Goal: Task Accomplishment & Management: Complete application form

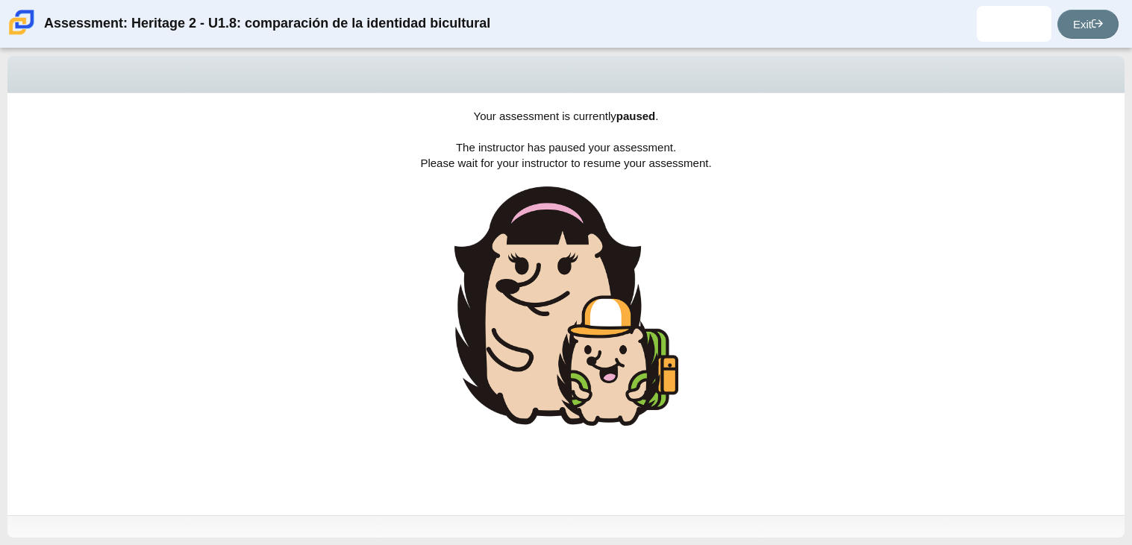
click at [661, 123] on div "Your assessment is currently paused . The instructor has paused your assessment…" at bounding box center [565, 304] width 1117 height 422
click at [1095, 19] on use at bounding box center [1097, 23] width 11 height 8
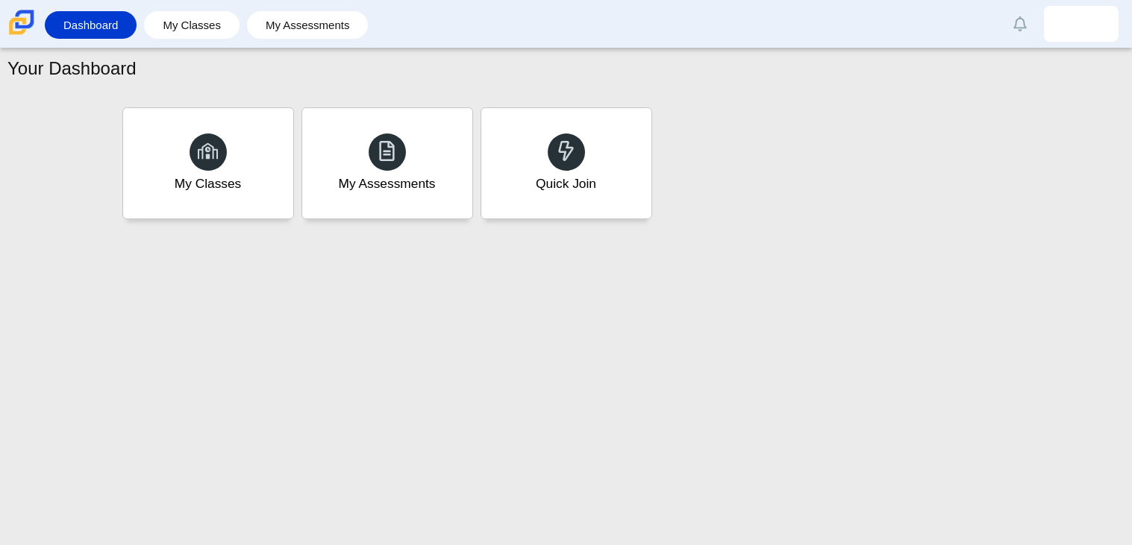
click at [653, 156] on div "My Classes My Assessments Quick Join" at bounding box center [566, 163] width 895 height 119
click at [594, 160] on div "Quick Join" at bounding box center [566, 163] width 177 height 115
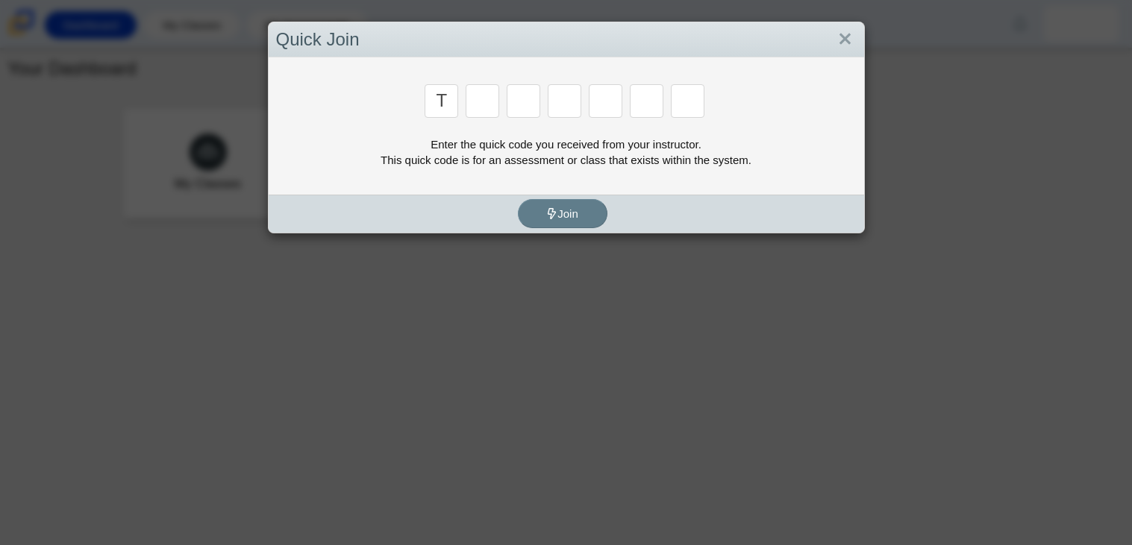
type input "t"
type input "x"
type input "7"
type input "f"
type input "s"
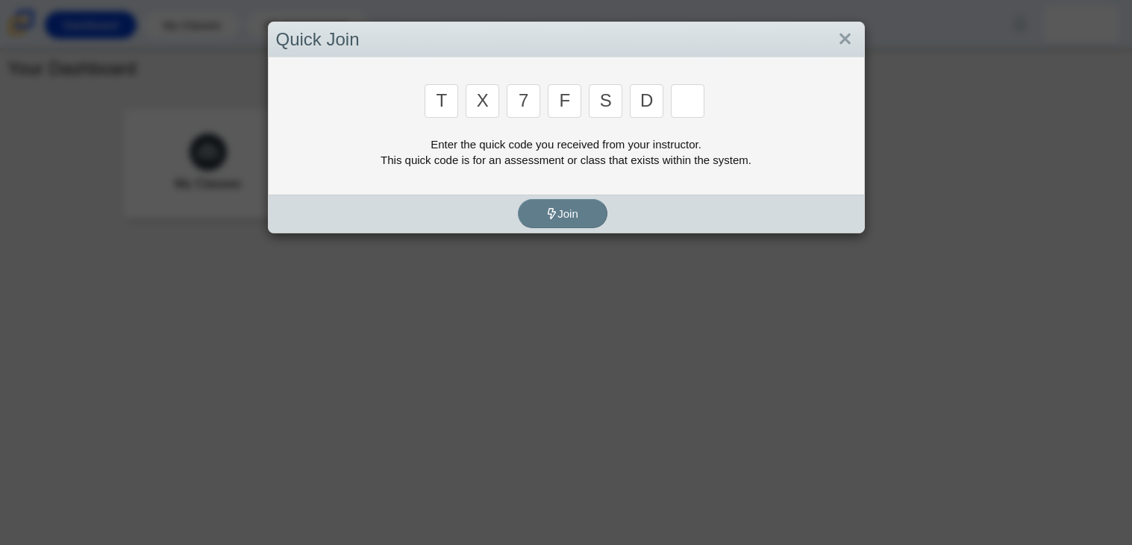
type input "d"
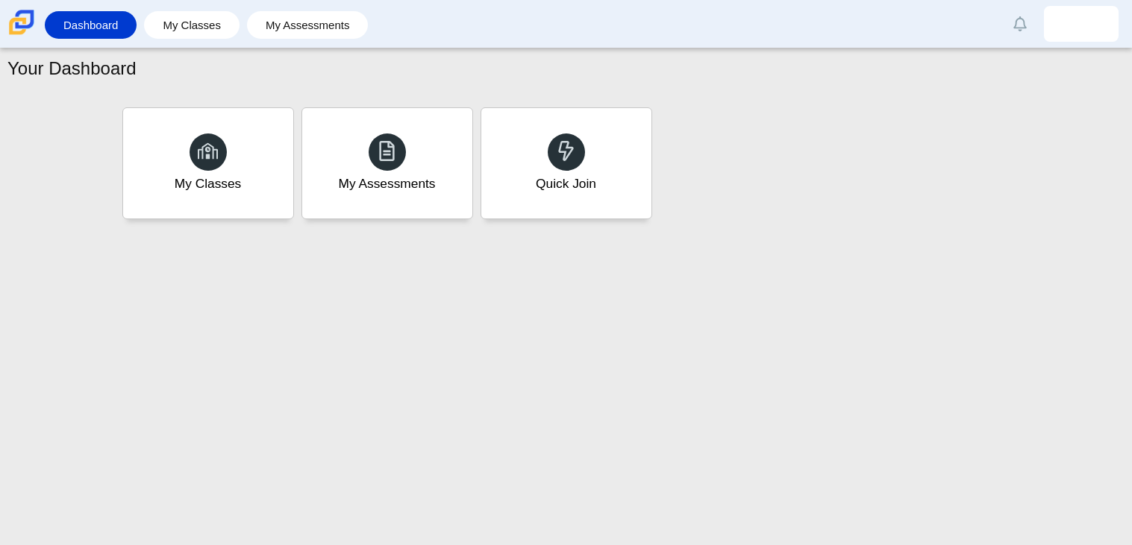
type input "d"
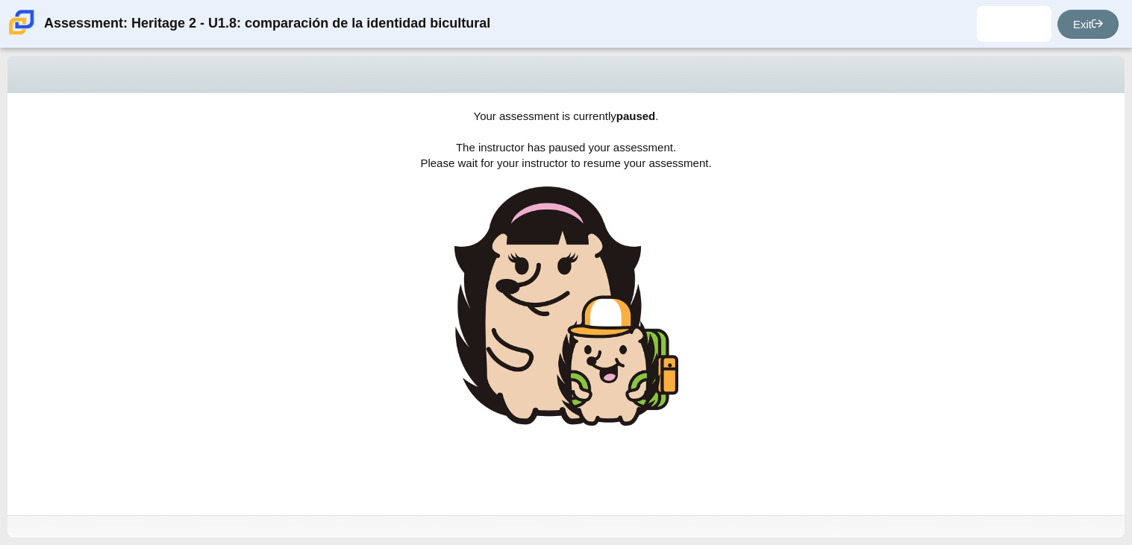
click at [619, 111] on b "paused" at bounding box center [636, 116] width 40 height 13
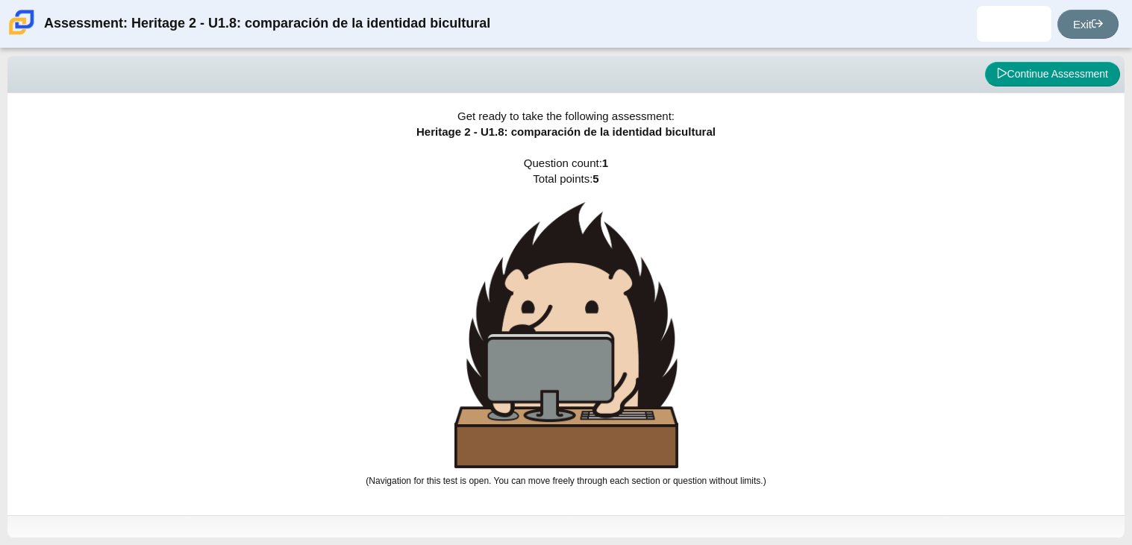
click at [1087, 107] on div "Get ready to take the following assessment: Heritage 2 - U1.8: comparación de l…" at bounding box center [565, 304] width 1117 height 422
click at [1085, 84] on button "Continue Assessment" at bounding box center [1052, 74] width 135 height 25
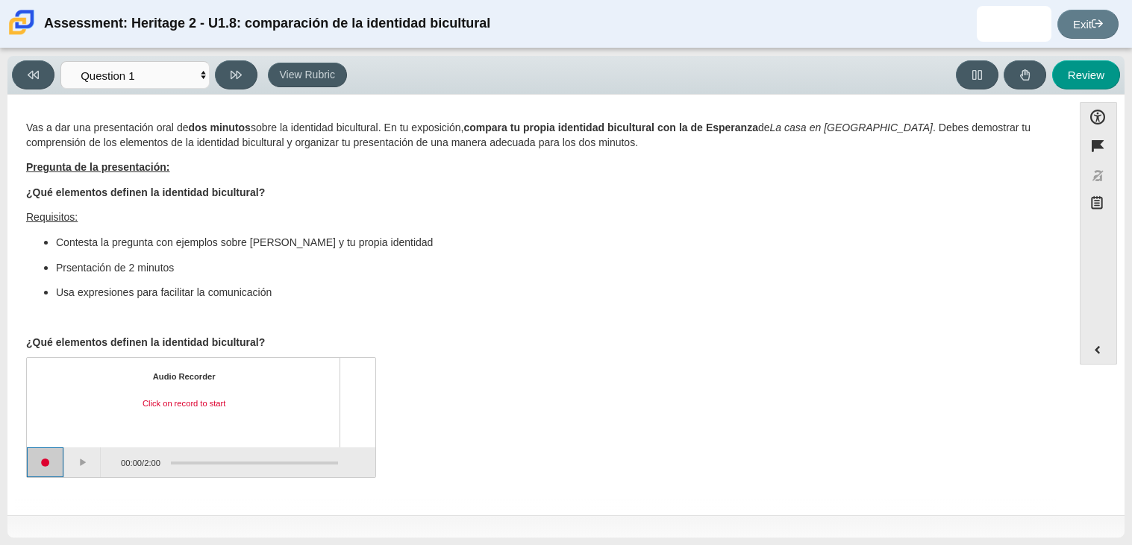
click at [48, 471] on button "Start recording" at bounding box center [45, 463] width 37 height 30
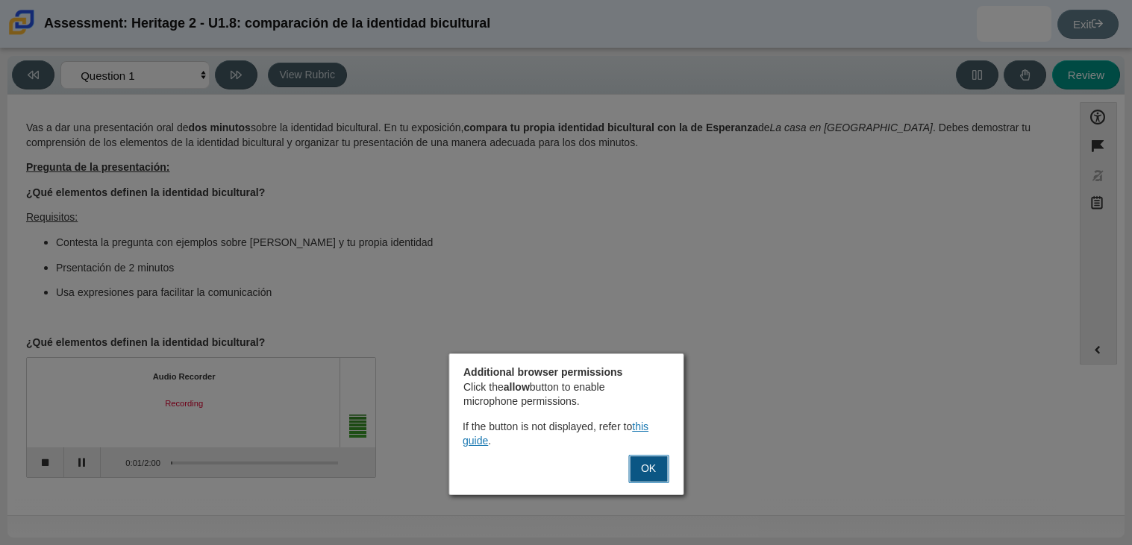
click at [644, 462] on button "OK" at bounding box center [648, 469] width 40 height 28
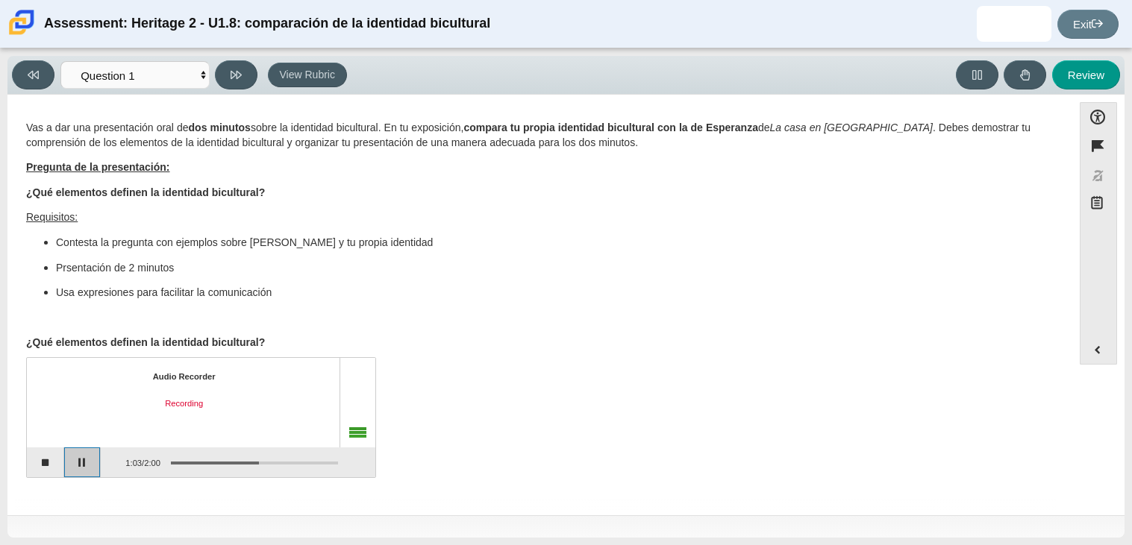
click at [88, 453] on button "Pause" at bounding box center [82, 463] width 37 height 30
click at [51, 459] on button "Stop recording" at bounding box center [45, 463] width 37 height 30
click at [79, 465] on button "Play" at bounding box center [82, 463] width 37 height 30
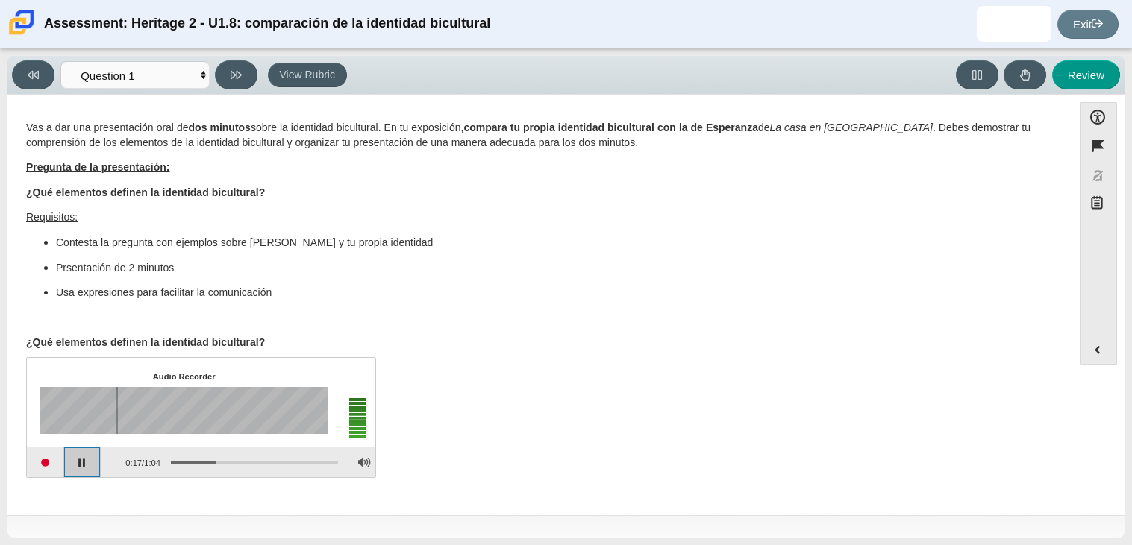
click at [79, 465] on button "Pause playback" at bounding box center [82, 463] width 37 height 30
click at [48, 458] on button "Start recording" at bounding box center [45, 463] width 37 height 30
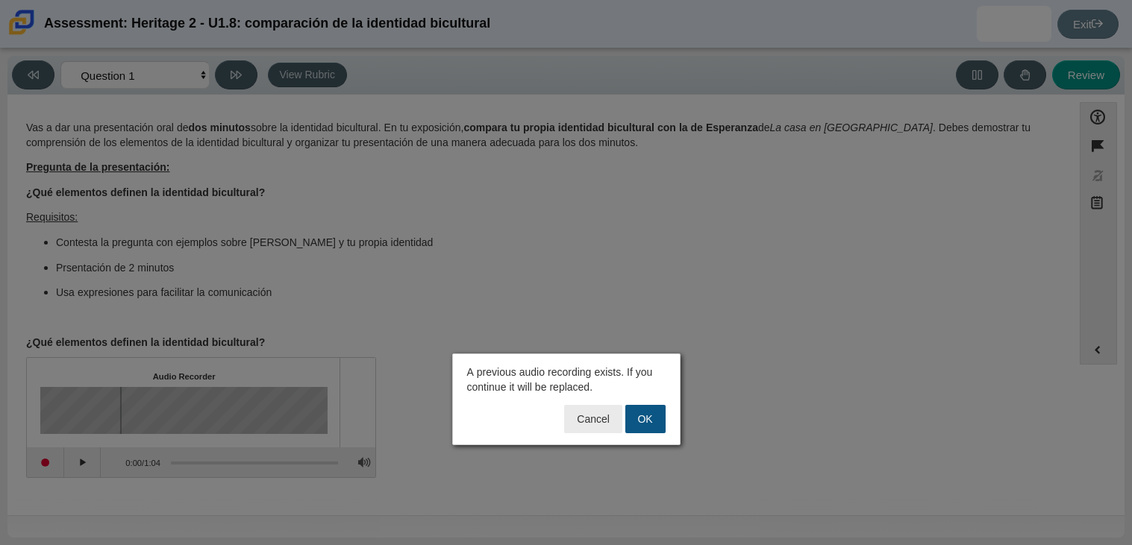
click at [658, 416] on button "OK" at bounding box center [645, 419] width 40 height 28
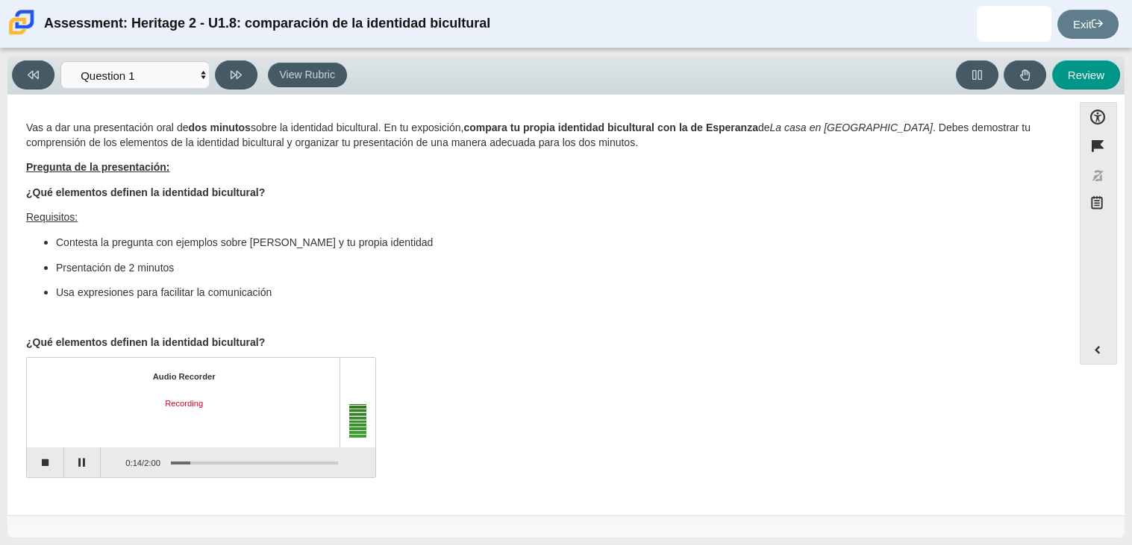
click at [627, 440] on div "Audio Recorder Recording 0:14 / 2:00" at bounding box center [539, 419] width 1027 height 117
click at [40, 458] on button "Stop recording" at bounding box center [45, 463] width 37 height 30
click at [40, 458] on button "Start recording" at bounding box center [45, 463] width 37 height 30
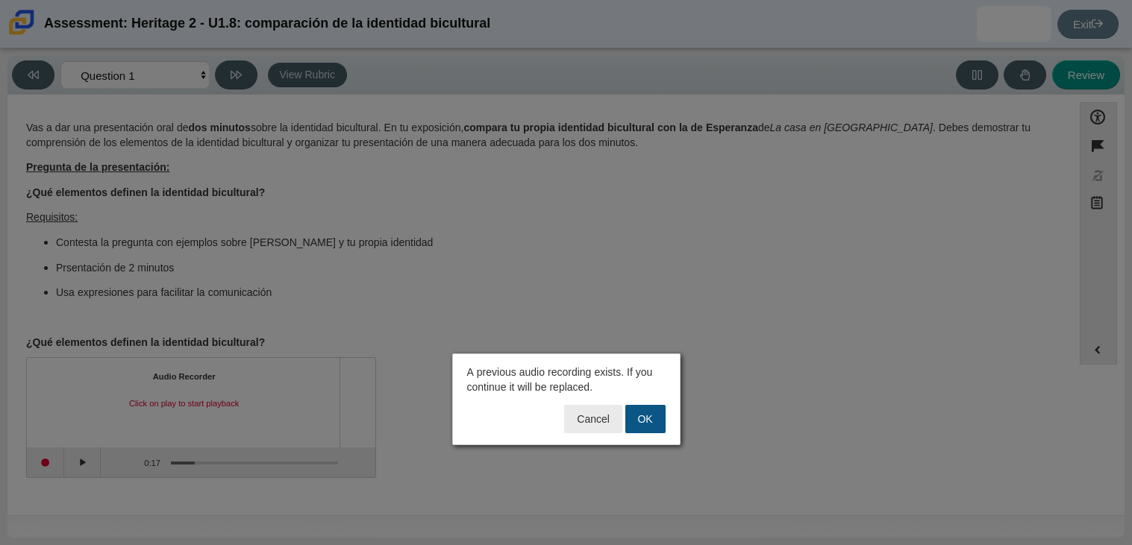
click at [651, 416] on button "OK" at bounding box center [645, 419] width 40 height 28
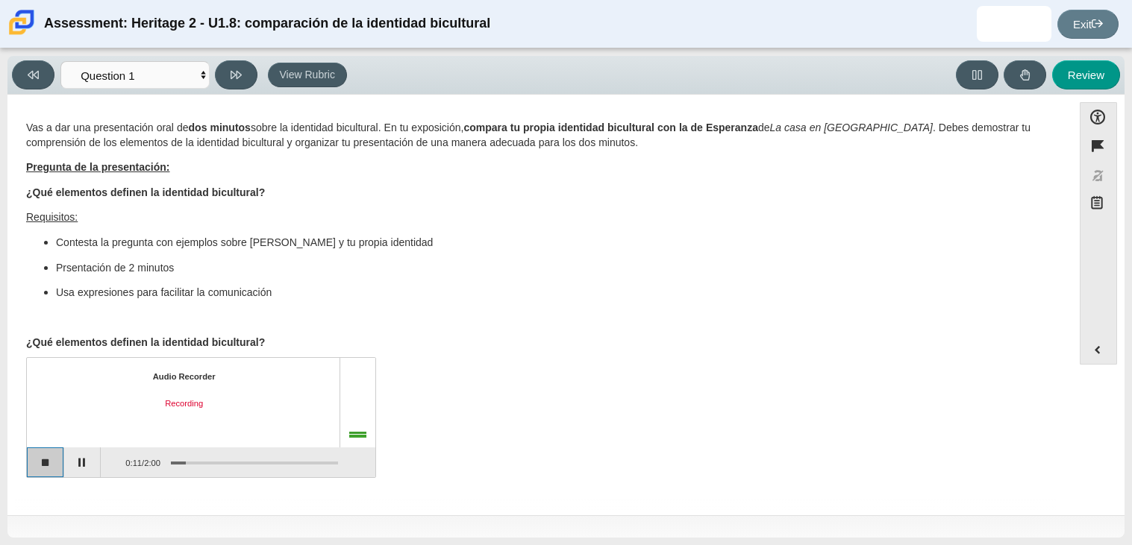
click at [38, 463] on button "Stop recording" at bounding box center [45, 463] width 37 height 30
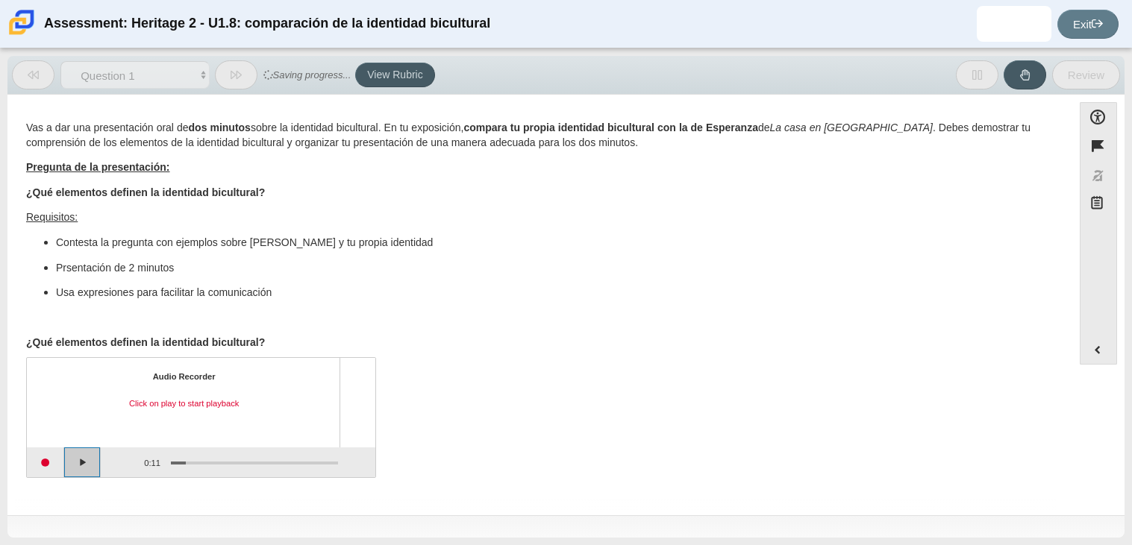
click at [81, 460] on button "Play" at bounding box center [82, 463] width 37 height 30
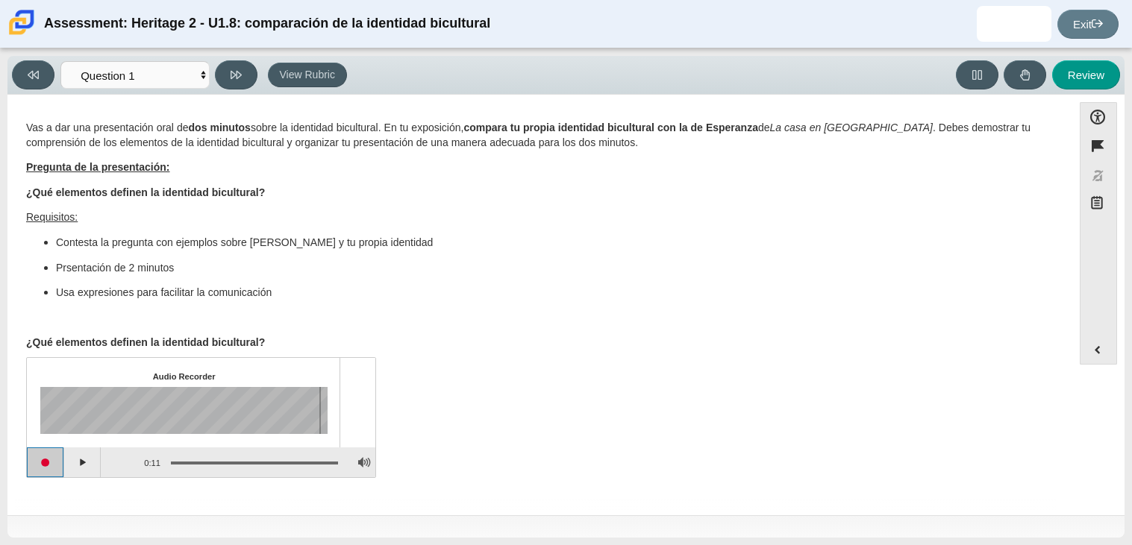
click at [44, 469] on button "Start recording" at bounding box center [45, 463] width 37 height 30
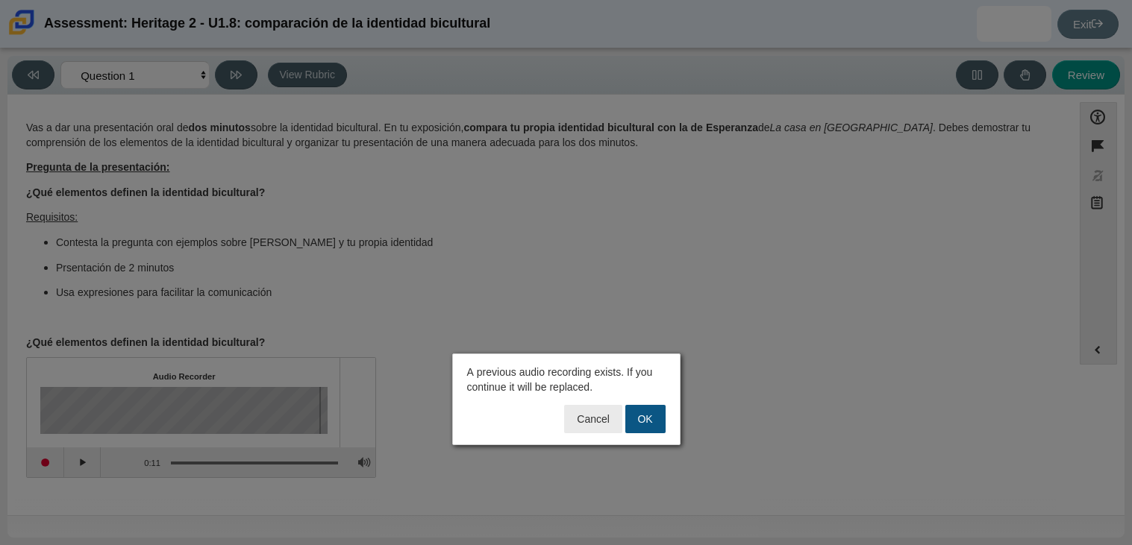
click at [630, 418] on button "OK" at bounding box center [645, 419] width 40 height 28
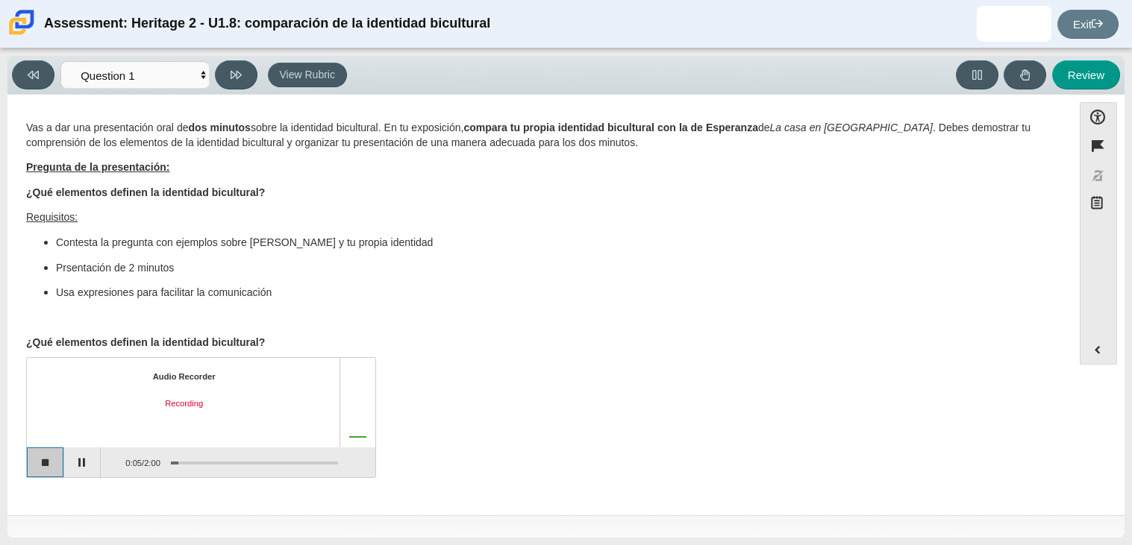
click at [40, 456] on button "Stop recording" at bounding box center [45, 463] width 37 height 30
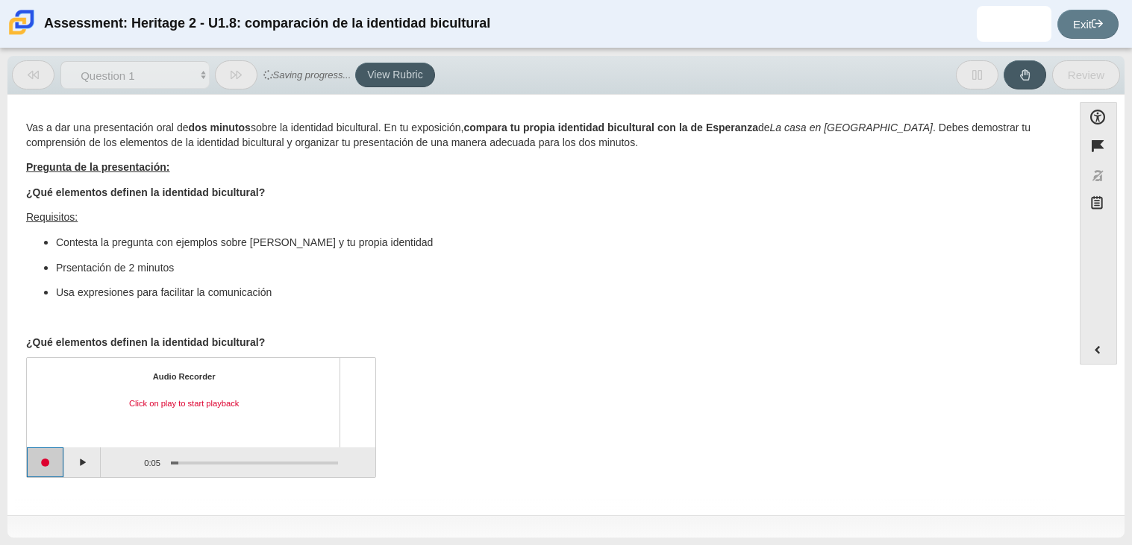
click at [40, 456] on button "Start recording" at bounding box center [45, 463] width 37 height 30
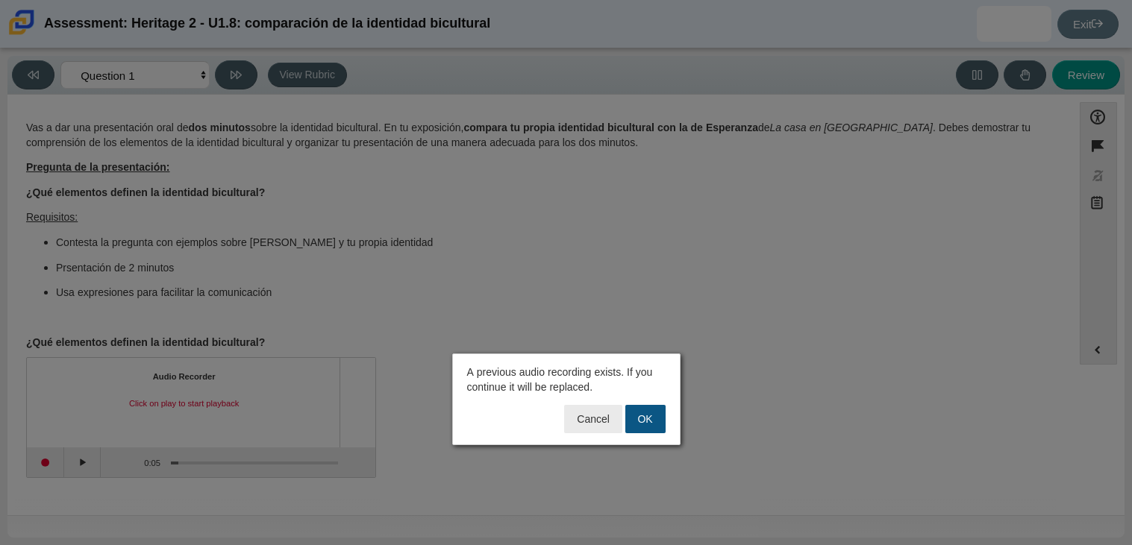
click at [640, 419] on button "OK" at bounding box center [645, 419] width 40 height 28
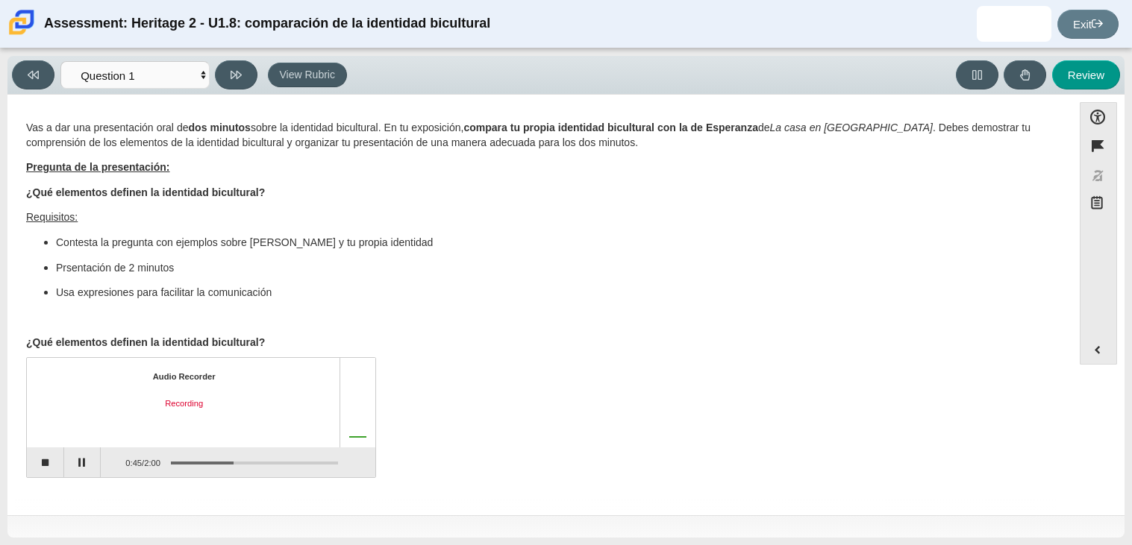
click at [106, 462] on div "0:45 / 2:00" at bounding box center [131, 463] width 60 height 28
click at [84, 459] on button "Pause" at bounding box center [82, 463] width 37 height 30
click at [60, 459] on button "Stop recording" at bounding box center [45, 463] width 37 height 30
click at [43, 470] on button "Start recording" at bounding box center [45, 463] width 37 height 30
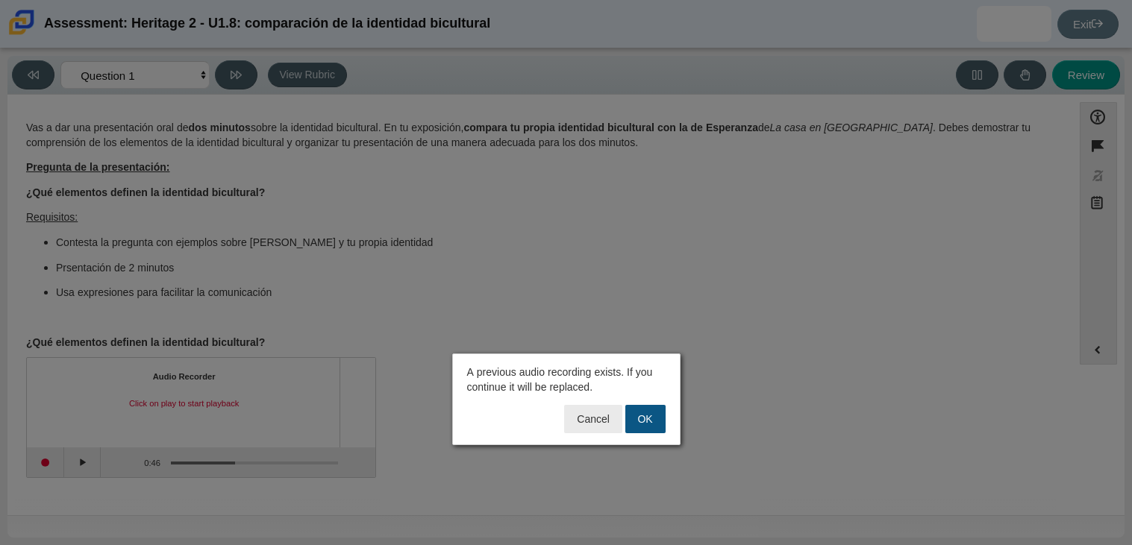
click at [663, 417] on button "OK" at bounding box center [645, 419] width 40 height 28
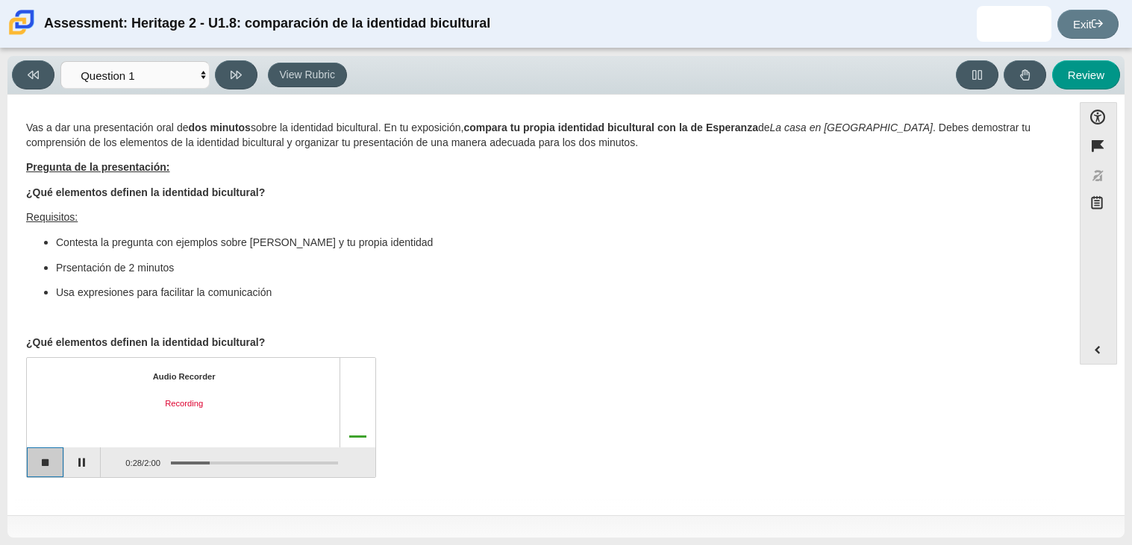
click at [50, 456] on button "Stop recording" at bounding box center [45, 463] width 37 height 30
click at [251, 445] on div "Audio Recorder Click on play to start playback" at bounding box center [201, 403] width 348 height 90
click at [36, 460] on button "Start recording" at bounding box center [45, 463] width 37 height 30
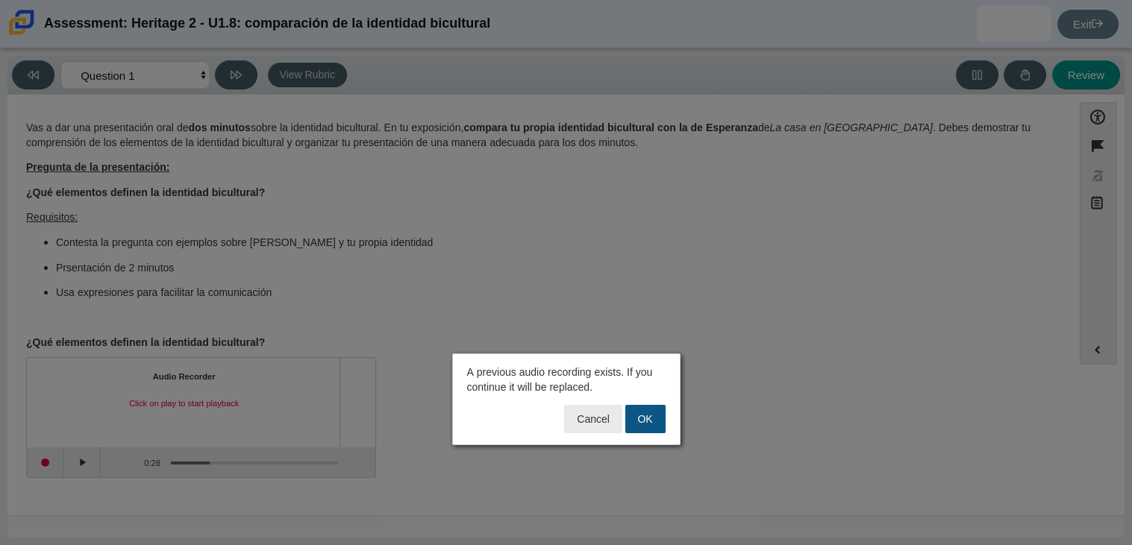
click at [661, 413] on button "OK" at bounding box center [645, 419] width 40 height 28
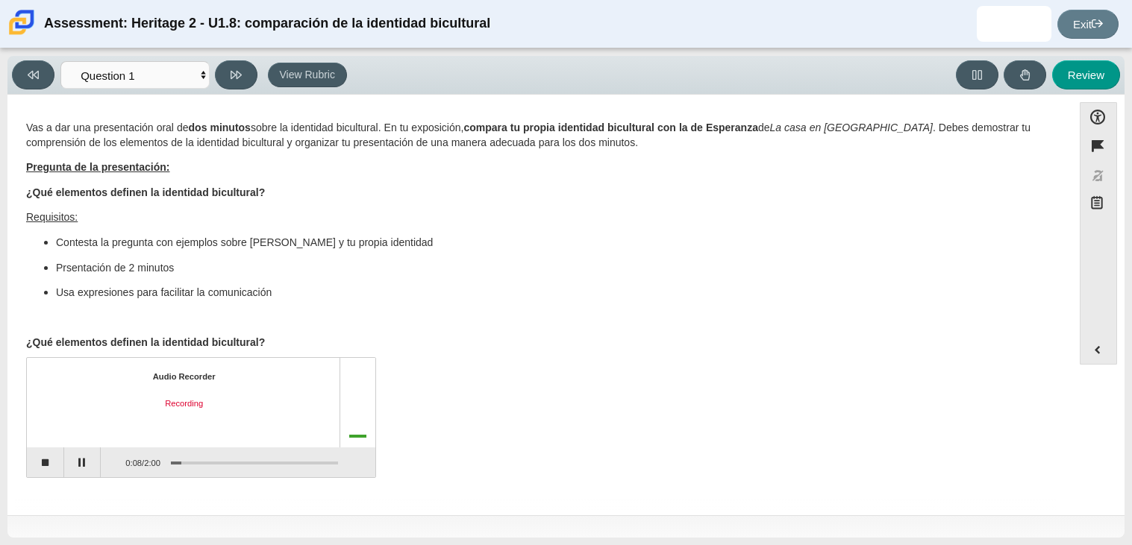
click at [40, 445] on div "Audio Recorder Recording" at bounding box center [201, 403] width 348 height 90
click at [43, 454] on button "Stop recording" at bounding box center [45, 463] width 37 height 30
click at [40, 469] on button "Start recording" at bounding box center [45, 463] width 37 height 30
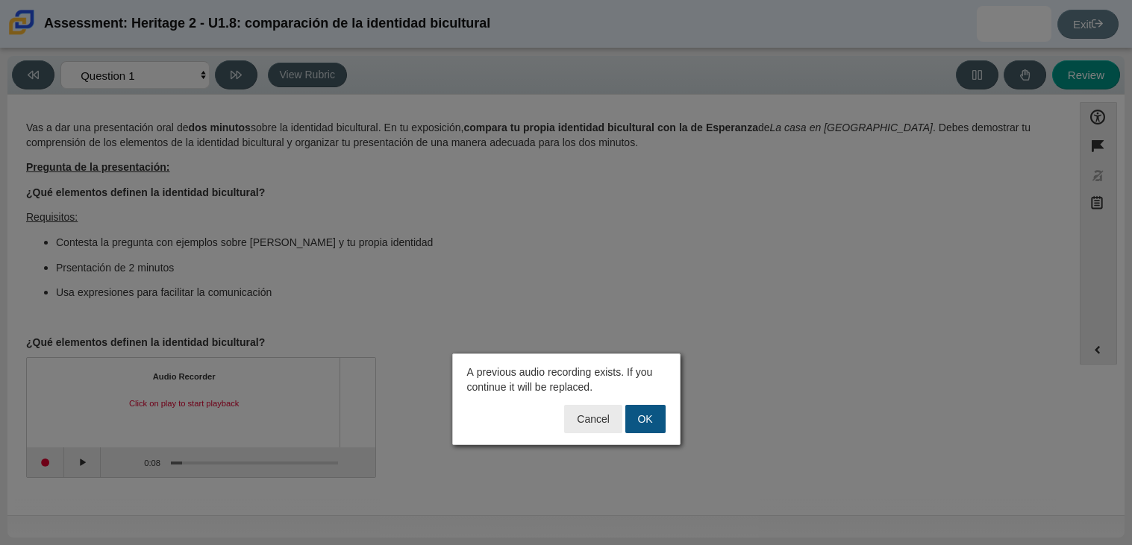
click at [655, 420] on button "OK" at bounding box center [645, 419] width 40 height 28
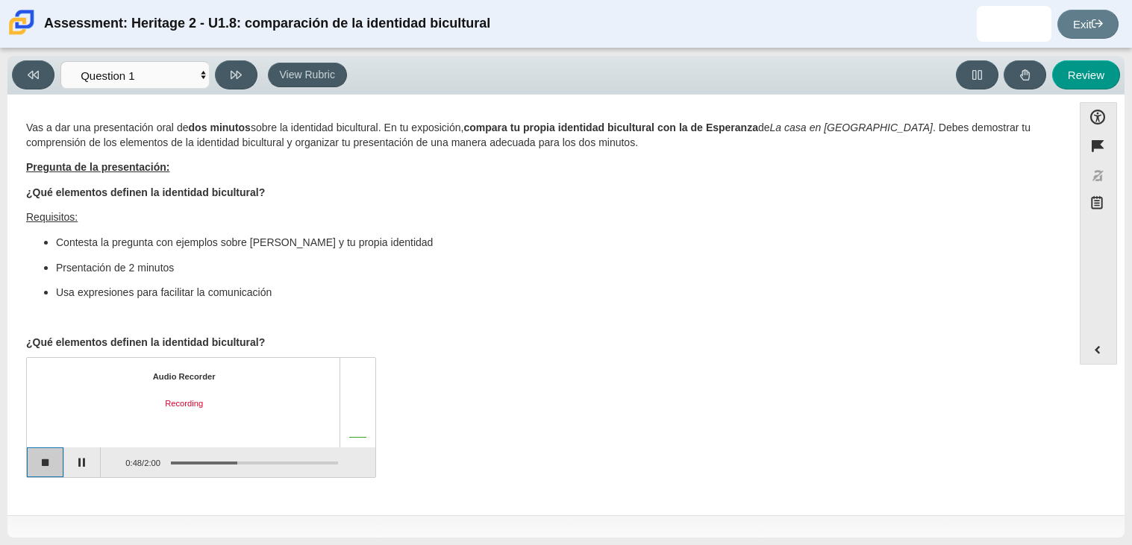
click at [52, 457] on button "Stop recording" at bounding box center [45, 463] width 37 height 30
click at [52, 457] on button "Start recording" at bounding box center [45, 463] width 37 height 30
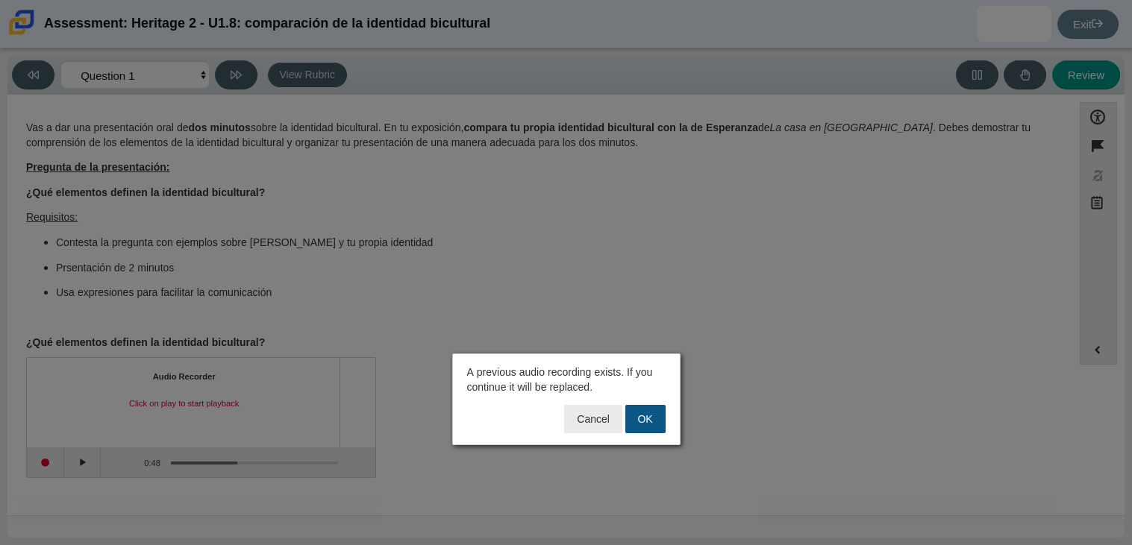
click at [651, 427] on button "OK" at bounding box center [645, 419] width 40 height 28
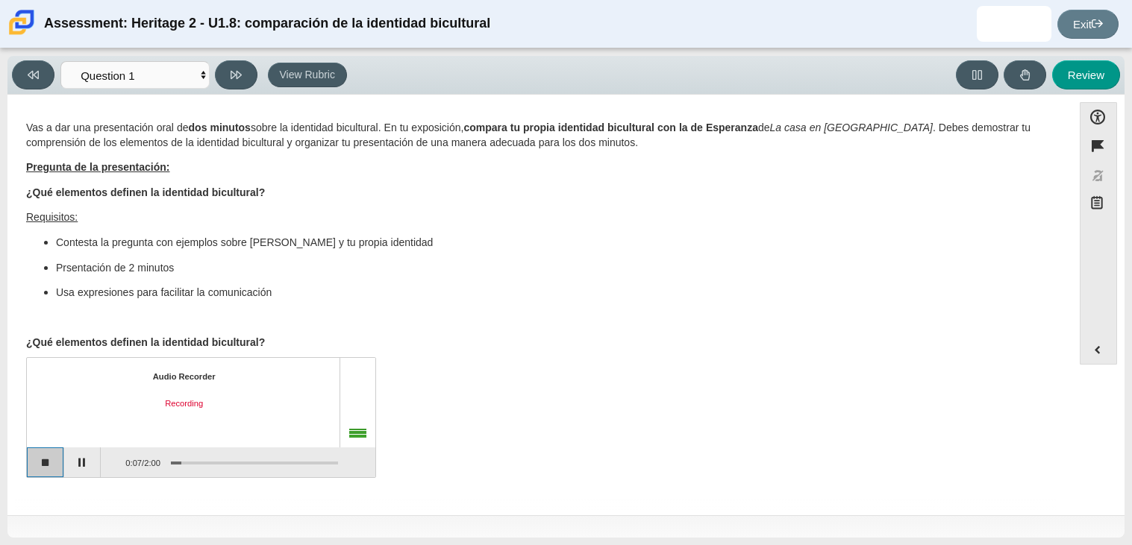
click at [51, 471] on button "Stop recording" at bounding box center [45, 463] width 37 height 30
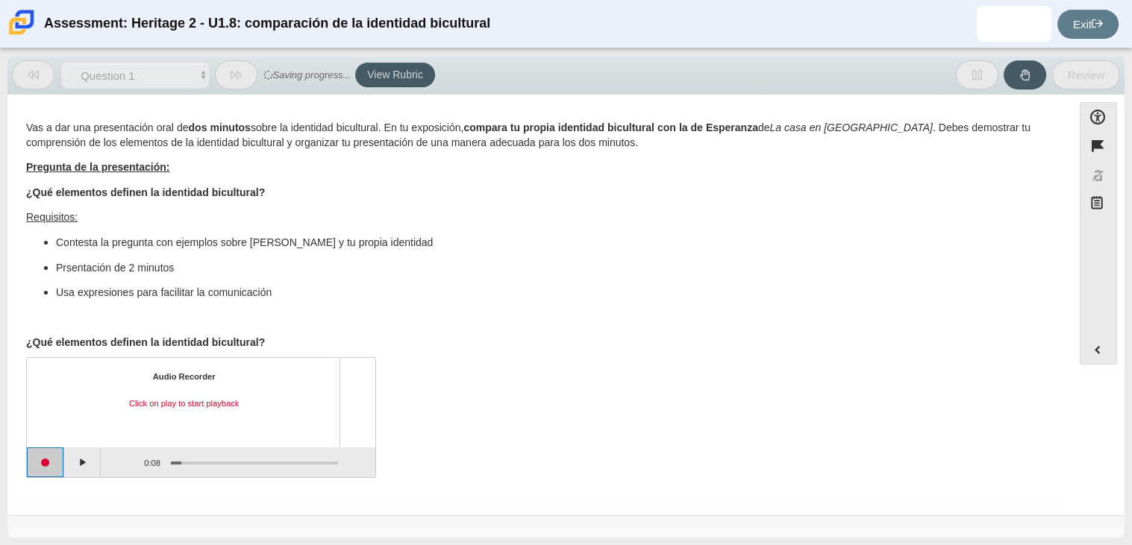
click at [34, 462] on button "Start recording" at bounding box center [45, 463] width 37 height 30
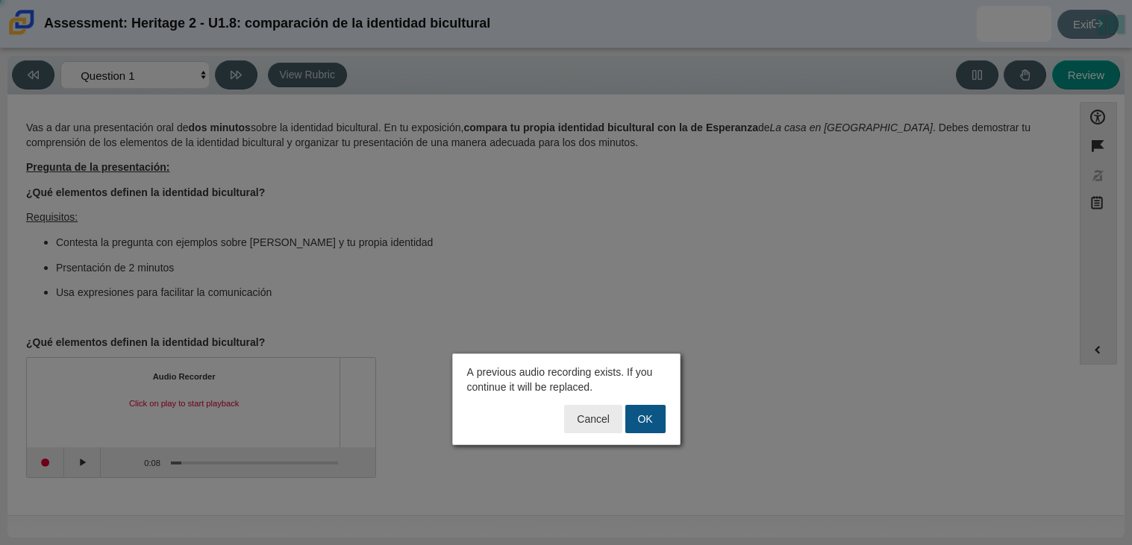
click at [633, 425] on button "OK" at bounding box center [645, 419] width 40 height 28
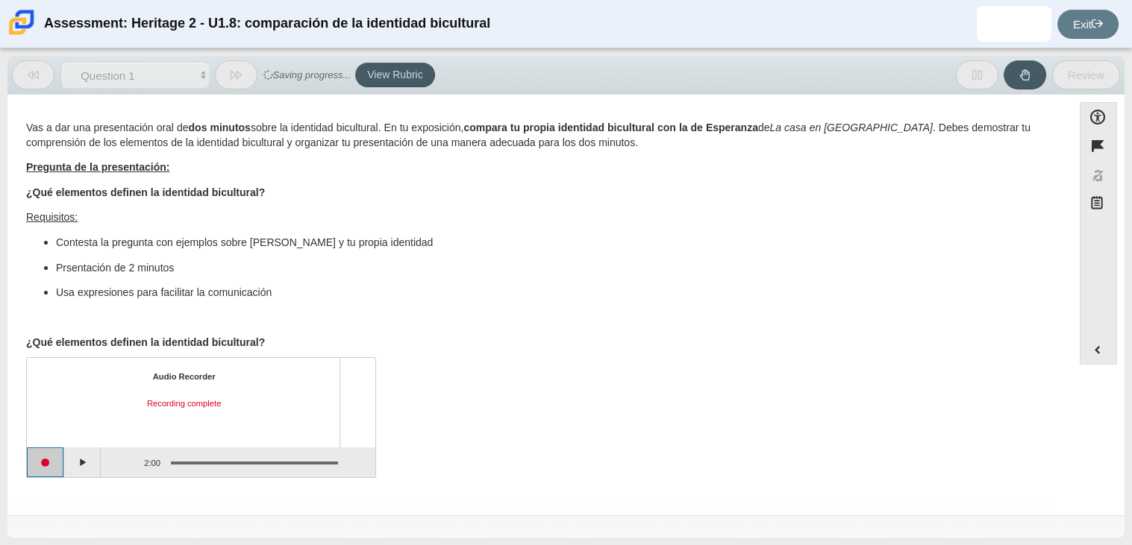
click at [49, 463] on button "Start recording" at bounding box center [45, 463] width 37 height 30
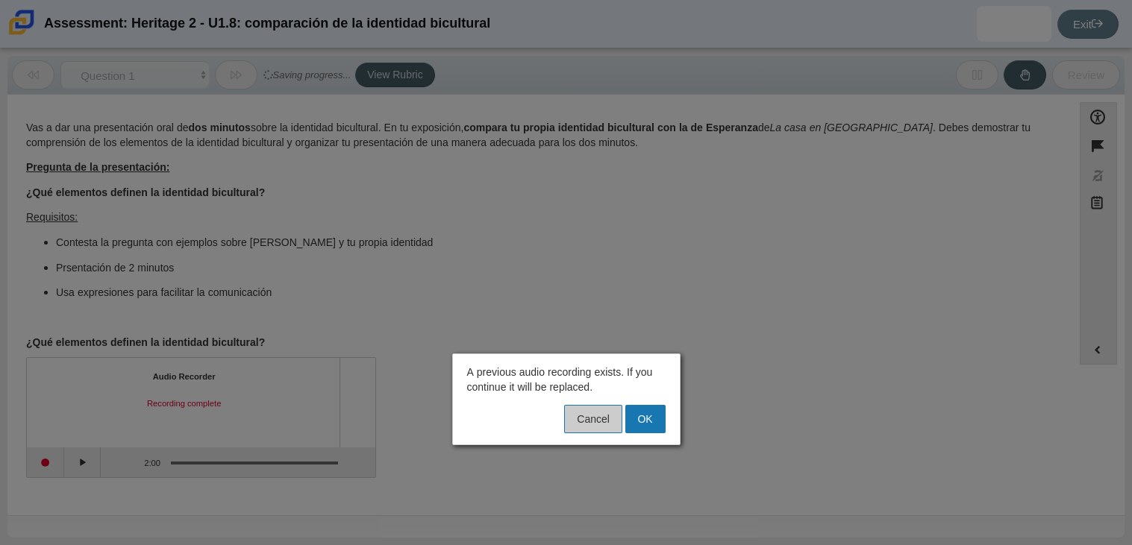
click at [590, 418] on button "Cancel" at bounding box center [592, 419] width 57 height 28
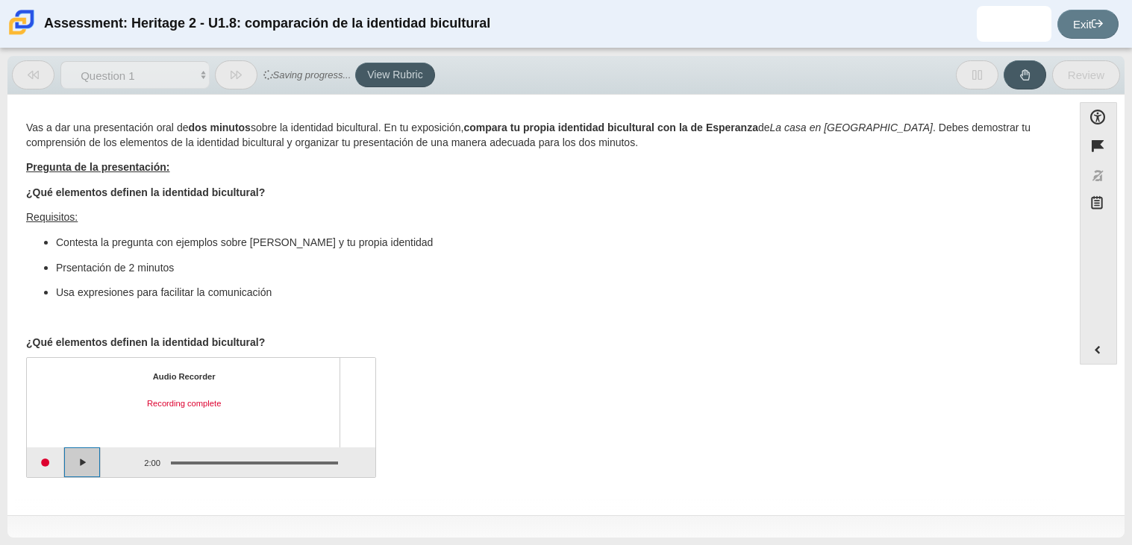
click at [90, 451] on button "Play" at bounding box center [82, 463] width 37 height 30
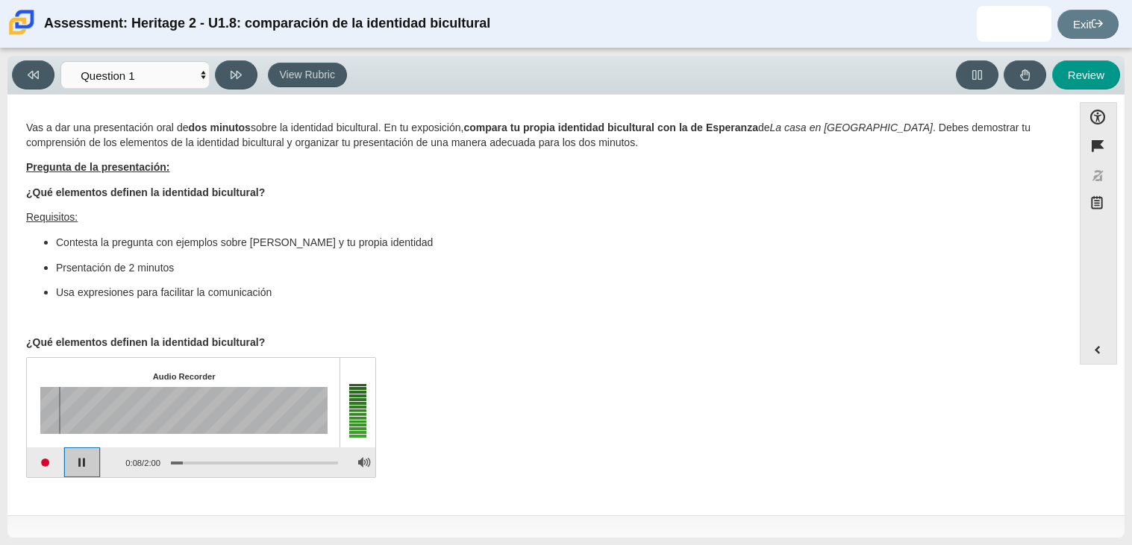
click at [81, 448] on button "Pause playback" at bounding box center [82, 463] width 37 height 30
click at [1080, 86] on button "Review" at bounding box center [1086, 74] width 68 height 29
select select "review"
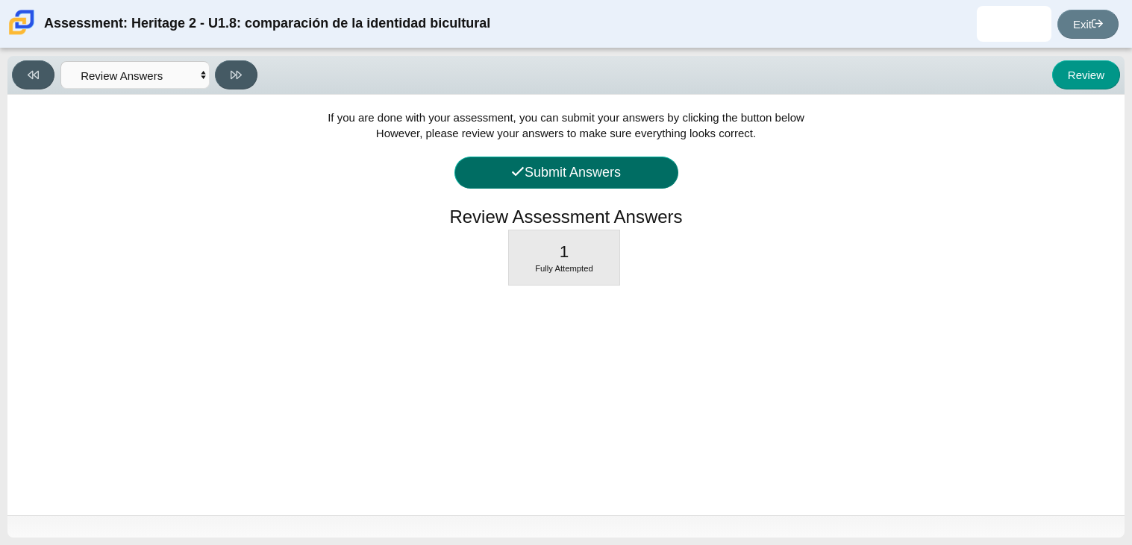
click at [516, 167] on icon at bounding box center [517, 171] width 13 height 13
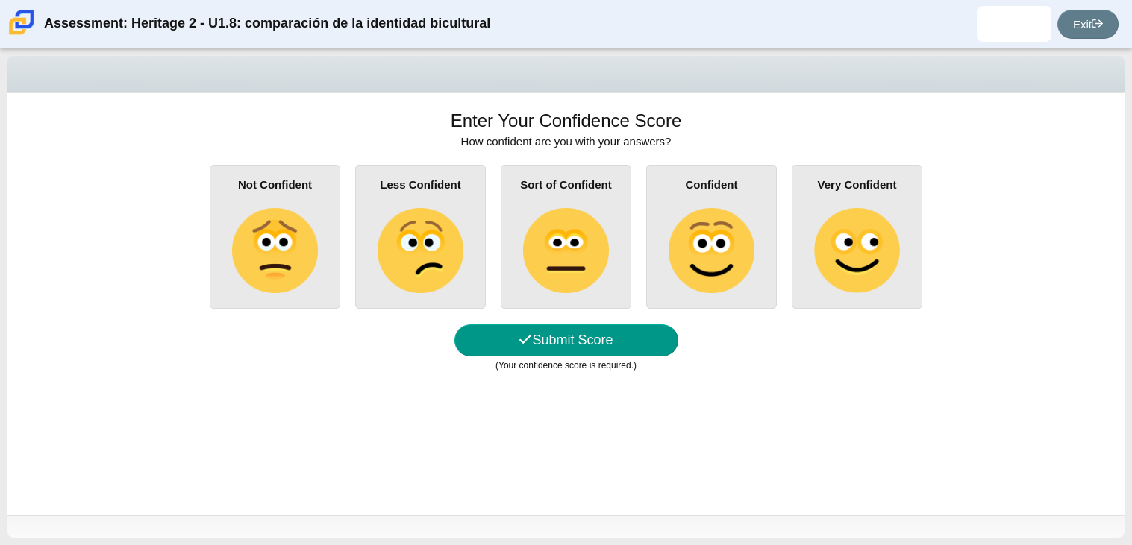
click at [686, 287] on img at bounding box center [711, 250] width 85 height 85
click at [0, 0] on input "Confident" at bounding box center [0, 0] width 0 height 0
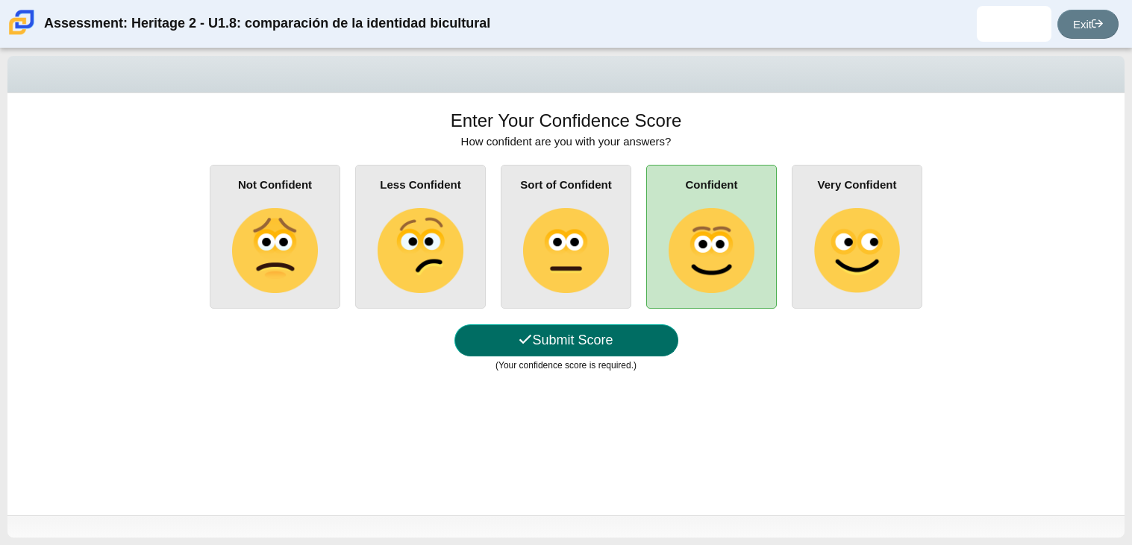
click at [614, 346] on button "Submit Score" at bounding box center [566, 341] width 224 height 32
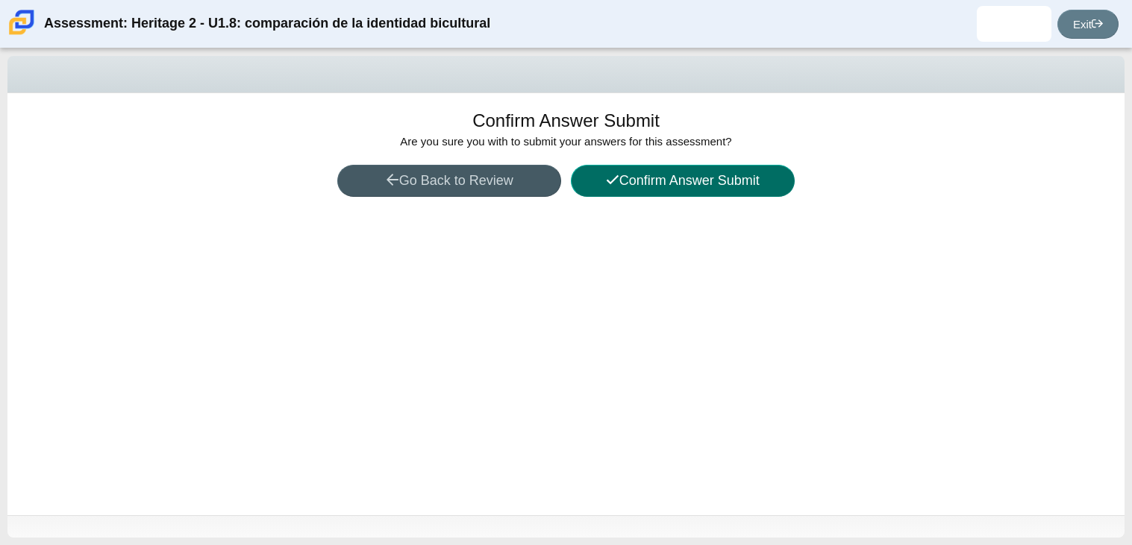
click at [617, 189] on button "Confirm Answer Submit" at bounding box center [683, 181] width 224 height 32
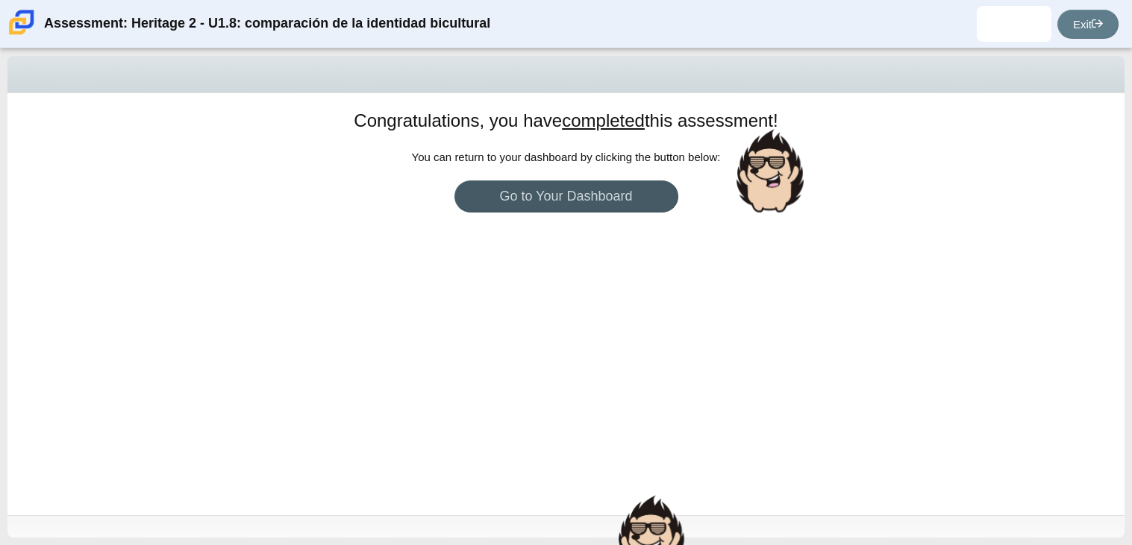
click at [617, 457] on div "Congratulations, you have completed this assessment! You can return to your das…" at bounding box center [565, 304] width 1117 height 422
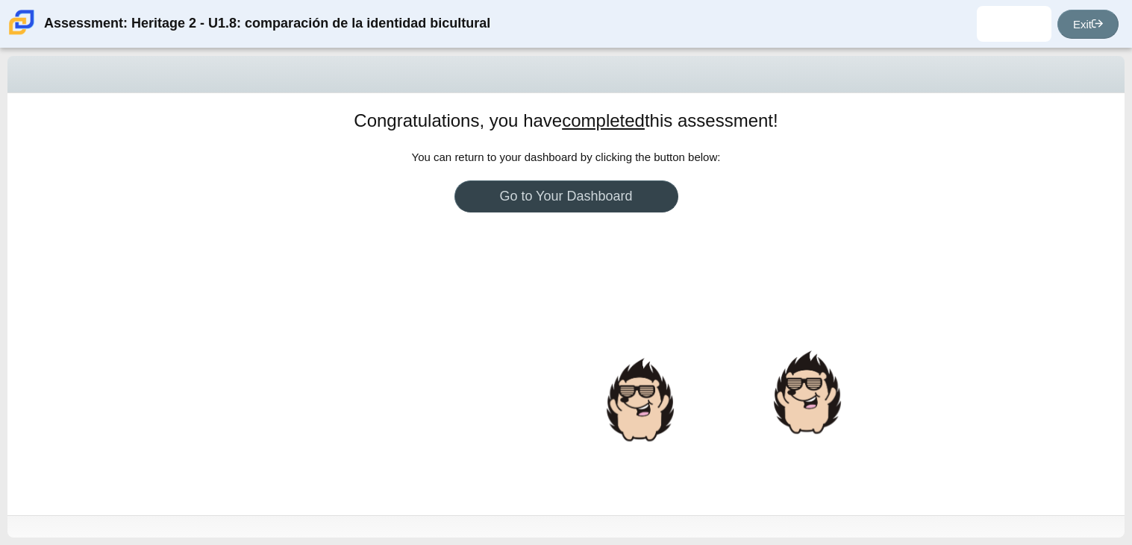
click at [584, 208] on link "Go to Your Dashboard" at bounding box center [566, 197] width 224 height 32
